Goal: Information Seeking & Learning: Check status

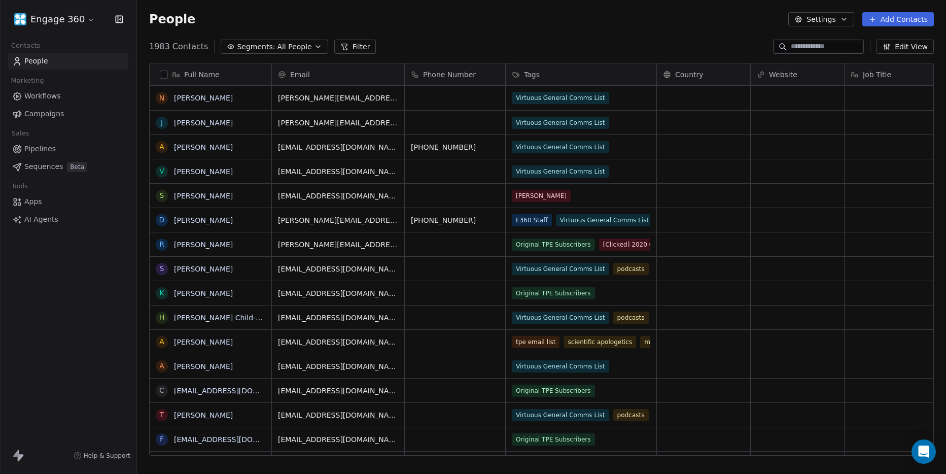
scroll to position [409, 801]
click at [51, 113] on span "Campaigns" at bounding box center [44, 113] width 40 height 11
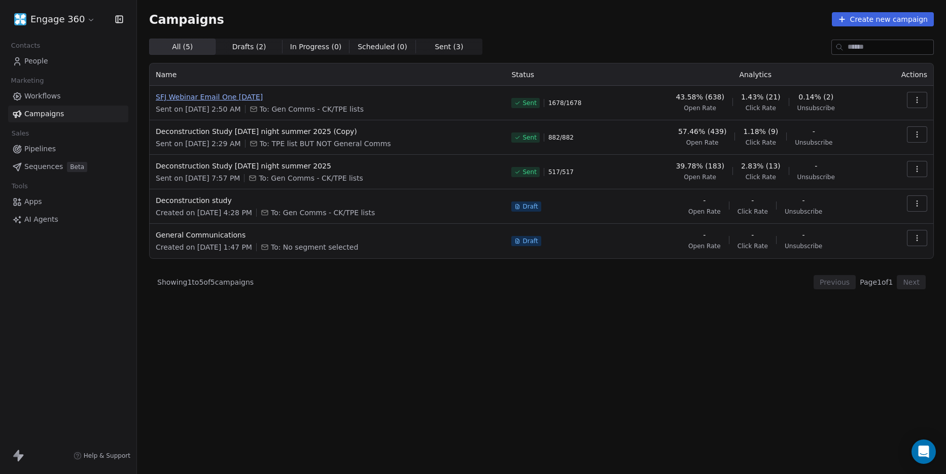
click at [237, 96] on span "SFJ Webinar Email One [DATE]" at bounding box center [327, 97] width 343 height 10
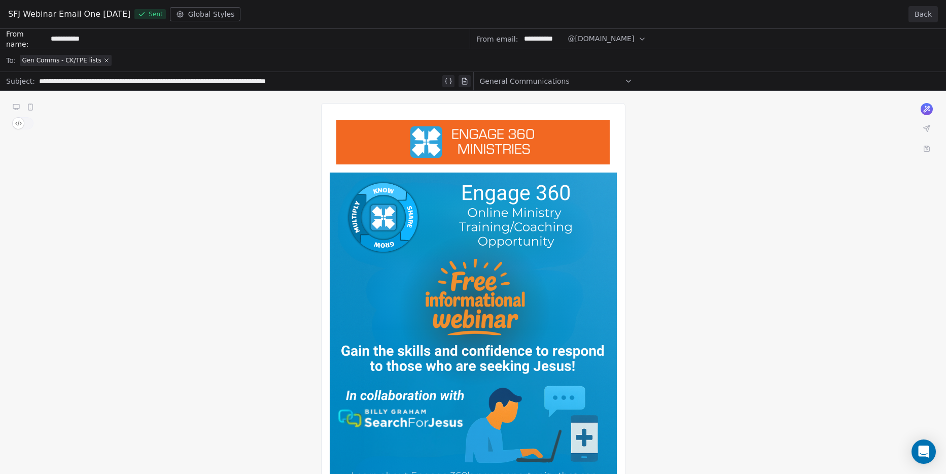
click at [916, 12] on button "Back" at bounding box center [922, 14] width 29 height 16
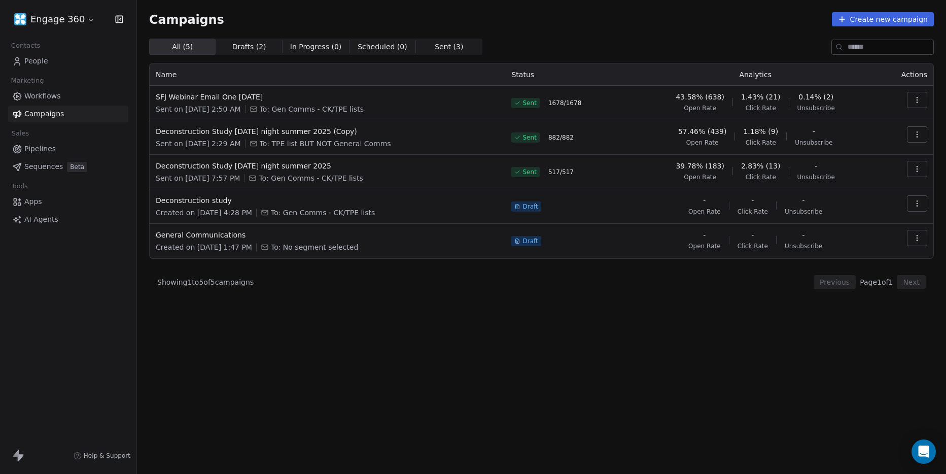
click at [922, 105] on button "button" at bounding box center [917, 100] width 20 height 16
click at [880, 142] on span "View Analytics" at bounding box center [865, 139] width 59 height 12
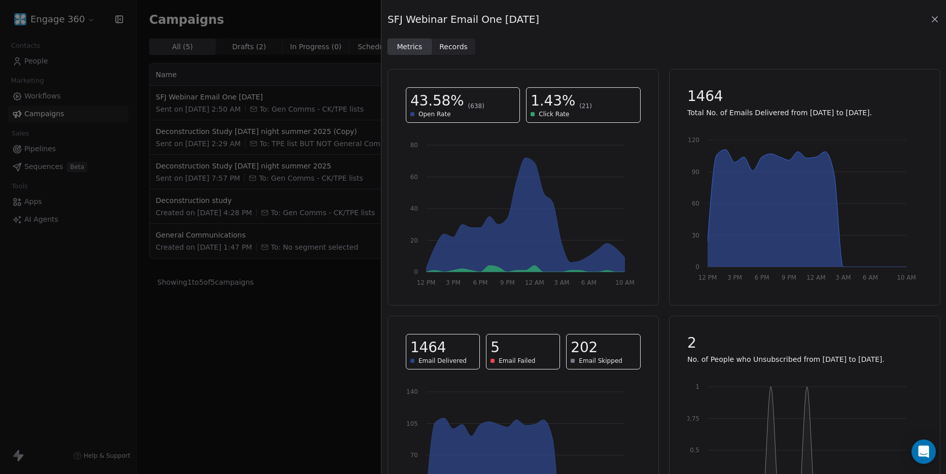
click at [459, 50] on span "Records" at bounding box center [453, 47] width 28 height 11
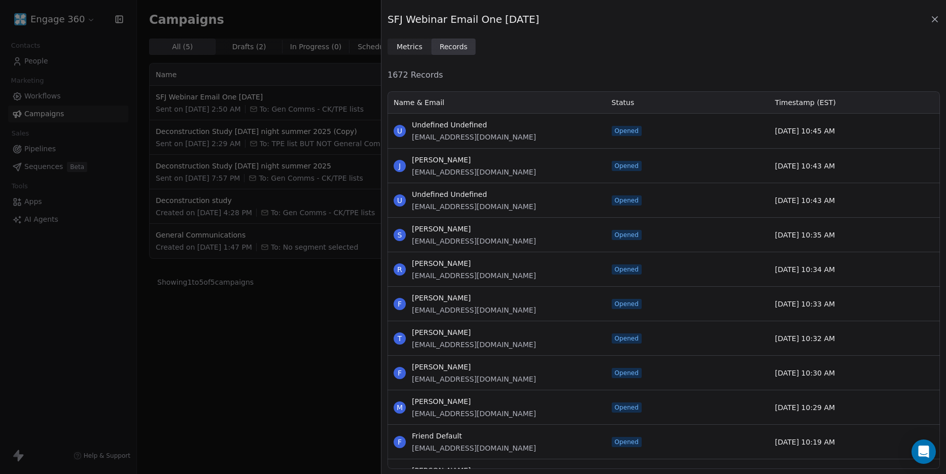
scroll to position [371, 545]
click at [804, 97] on span "Timestamp (EST)" at bounding box center [805, 102] width 61 height 10
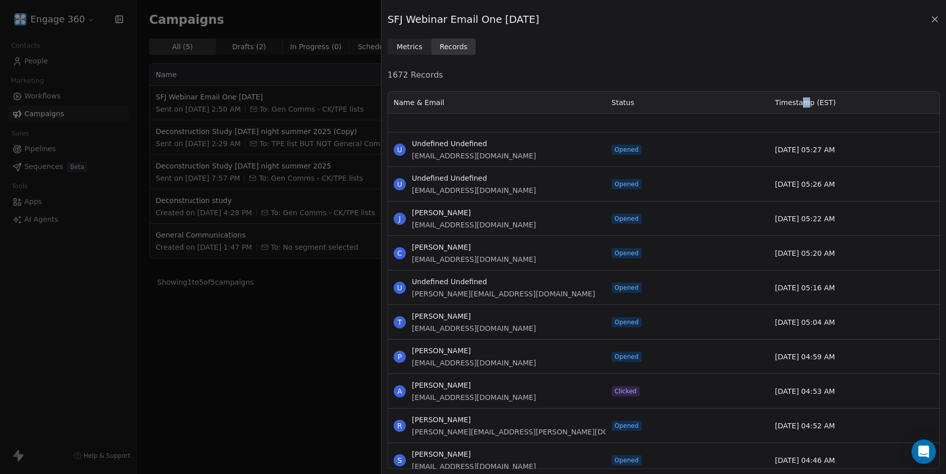
scroll to position [3906, 0]
